Goal: Complete application form

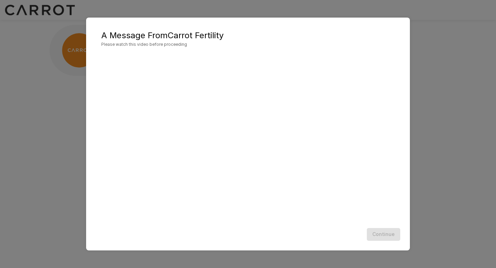
scroll to position [0, 0]
click at [383, 233] on button "Continue" at bounding box center [383, 234] width 33 height 13
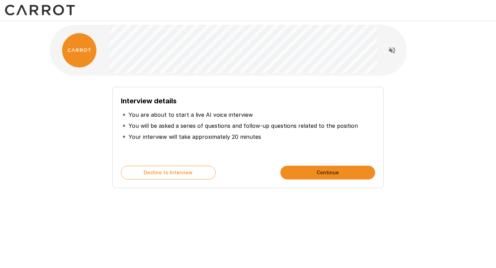
click at [330, 174] on button "Continue" at bounding box center [327, 173] width 95 height 14
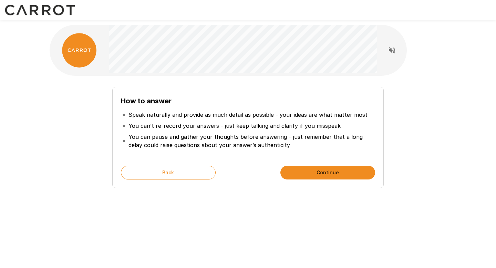
click at [330, 174] on button "Continue" at bounding box center [327, 173] width 95 height 14
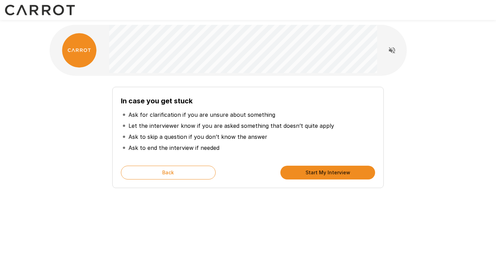
click at [325, 174] on button "Start My Interview" at bounding box center [327, 173] width 95 height 14
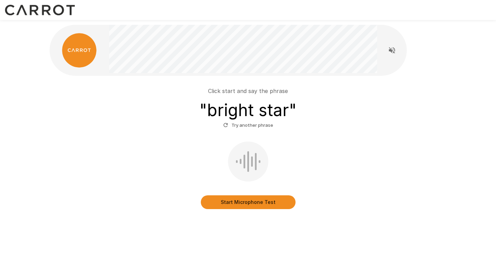
click at [240, 208] on button "Start Microphone Test" at bounding box center [248, 202] width 95 height 14
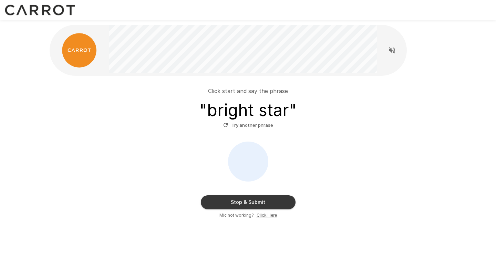
click at [250, 206] on button "Stop & Submit" at bounding box center [248, 202] width 95 height 14
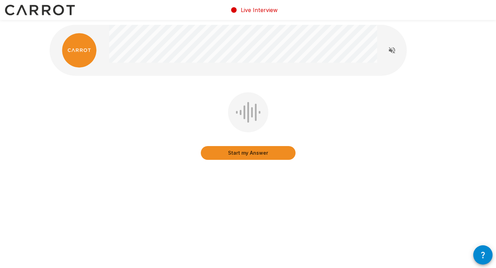
click at [247, 155] on button "Start my Answer" at bounding box center [248, 153] width 95 height 14
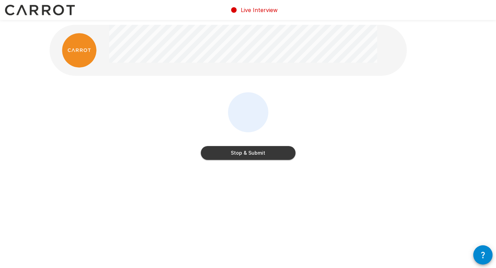
click at [246, 152] on button "Stop & Submit" at bounding box center [248, 153] width 95 height 14
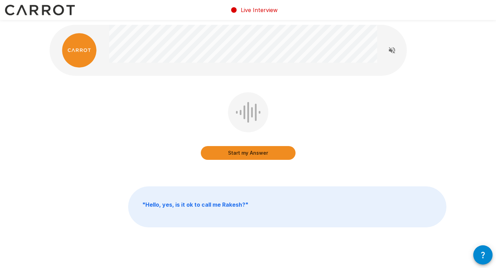
click at [241, 156] on button "Start my Answer" at bounding box center [248, 153] width 95 height 14
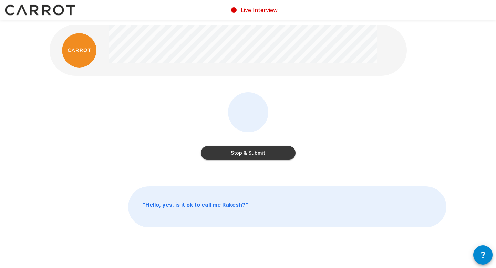
click at [252, 154] on button "Stop & Submit" at bounding box center [248, 153] width 95 height 14
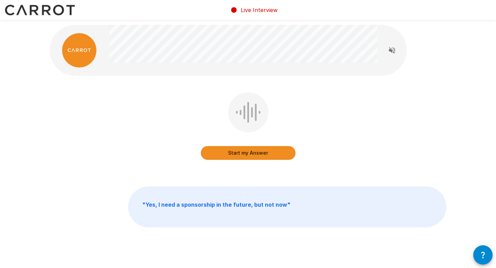
click at [245, 152] on button "Start my Answer" at bounding box center [248, 153] width 95 height 14
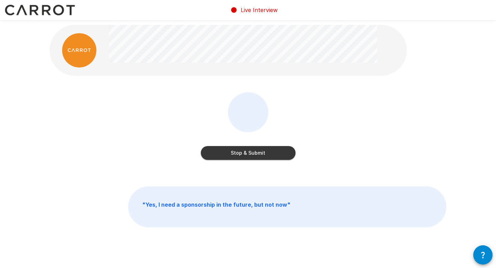
click at [253, 153] on button "Stop & Submit" at bounding box center [248, 153] width 95 height 14
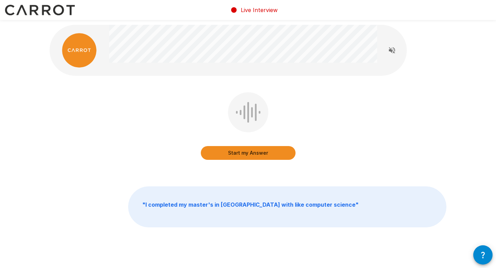
click at [239, 150] on button "Start my Answer" at bounding box center [248, 153] width 95 height 14
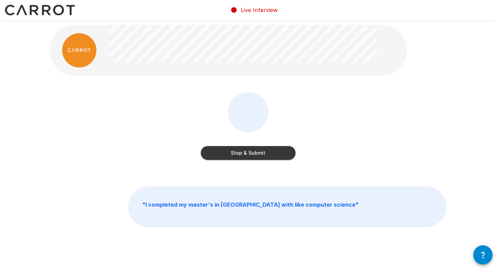
click at [244, 155] on button "Stop & Submit" at bounding box center [248, 153] width 95 height 14
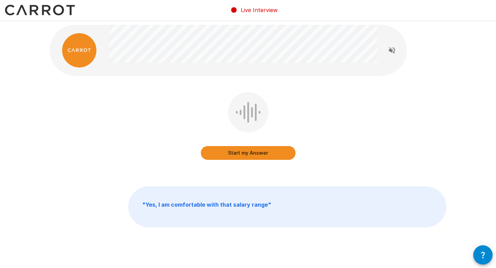
click at [247, 154] on button "Start my Answer" at bounding box center [248, 153] width 95 height 14
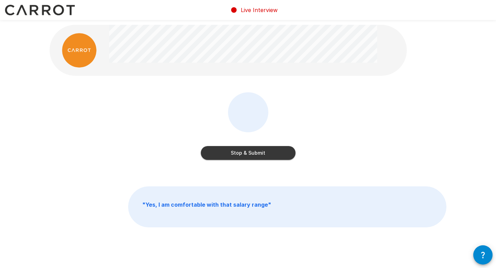
click at [255, 154] on button "Stop & Submit" at bounding box center [248, 153] width 95 height 14
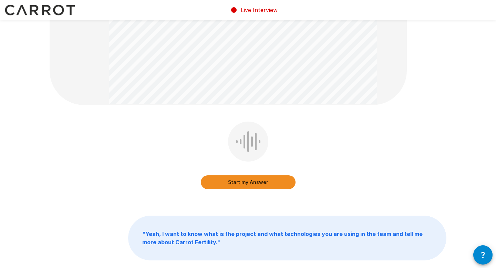
scroll to position [115, 0]
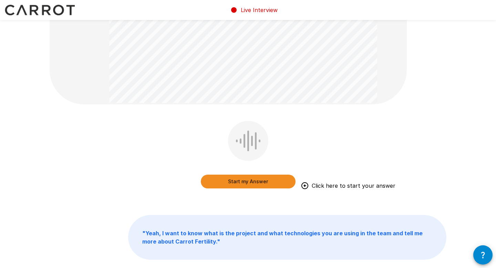
click at [249, 182] on button "Start my Answer" at bounding box center [248, 182] width 95 height 14
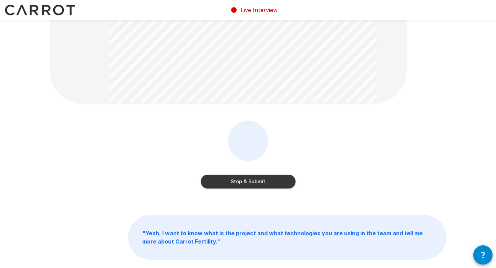
click at [248, 182] on button "Stop & Submit" at bounding box center [248, 182] width 95 height 14
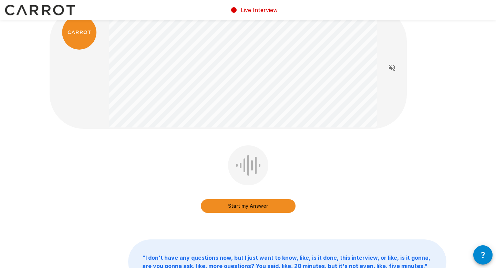
scroll to position [18, 0]
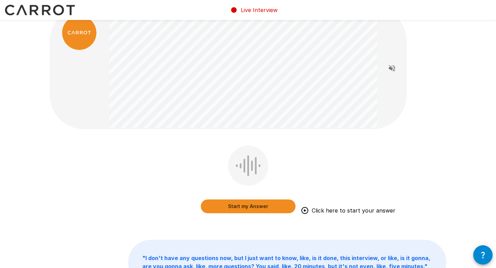
click at [244, 206] on button "Start my Answer" at bounding box center [248, 206] width 95 height 14
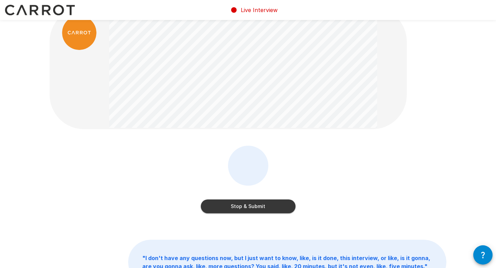
click at [239, 207] on button "Stop & Submit" at bounding box center [248, 206] width 95 height 14
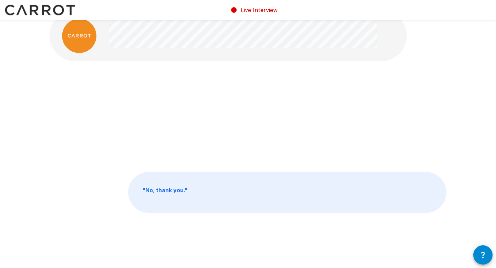
scroll to position [0, 0]
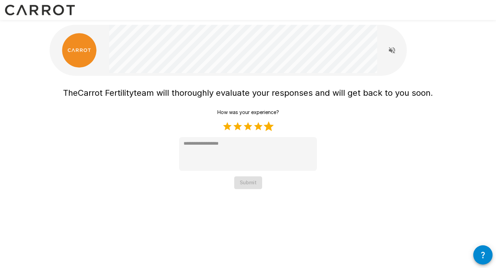
click at [270, 126] on label "5 Stars" at bounding box center [268, 126] width 10 height 10
type textarea "*"
click at [237, 187] on button "Submit" at bounding box center [248, 182] width 28 height 13
